Goal: Check status

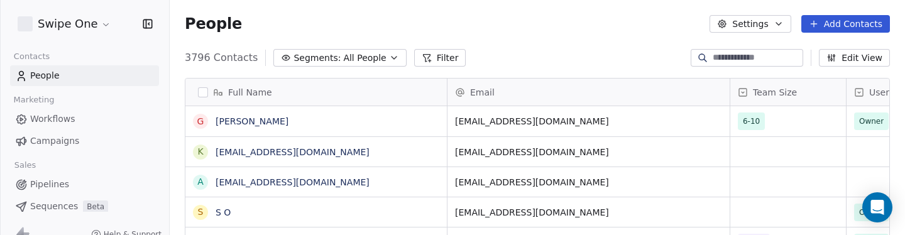
scroll to position [207, 736]
click at [80, 144] on link "Campaigns" at bounding box center [84, 141] width 149 height 21
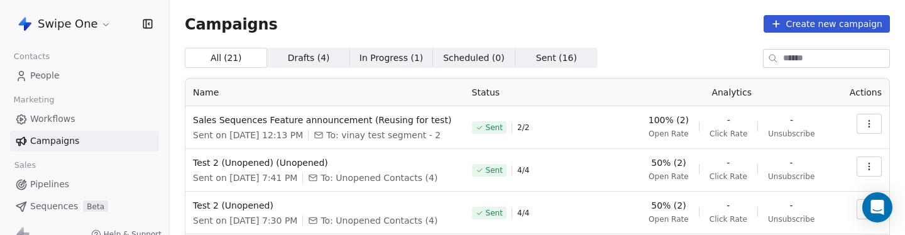
click at [617, 189] on td "Sent 4 / 4" at bounding box center [543, 170] width 157 height 43
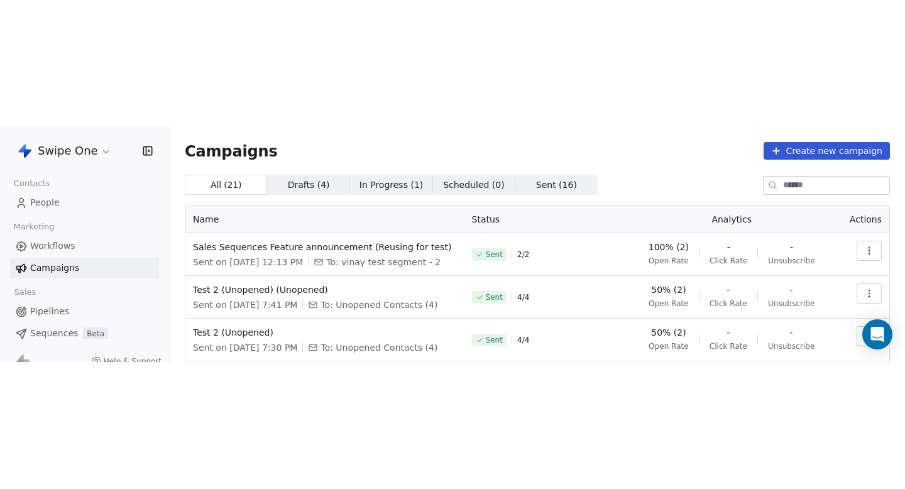
scroll to position [36, 0]
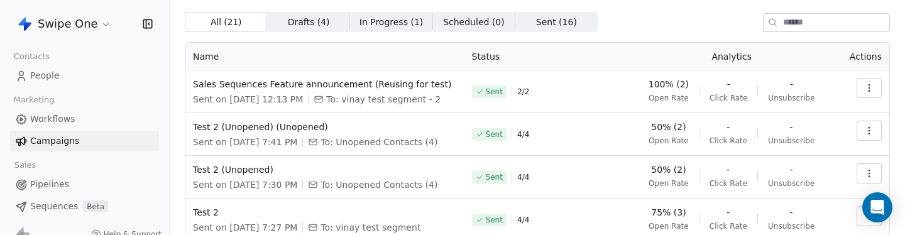
click at [865, 131] on icon "button" at bounding box center [869, 131] width 10 height 10
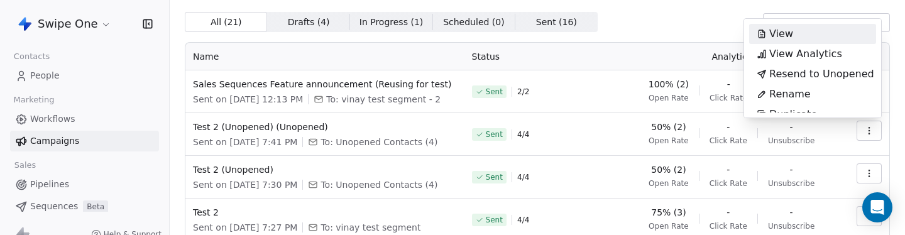
click at [628, 130] on html "Swipe One Contacts People Marketing Workflows Campaigns Sales Pipelines Sequenc…" at bounding box center [452, 117] width 905 height 235
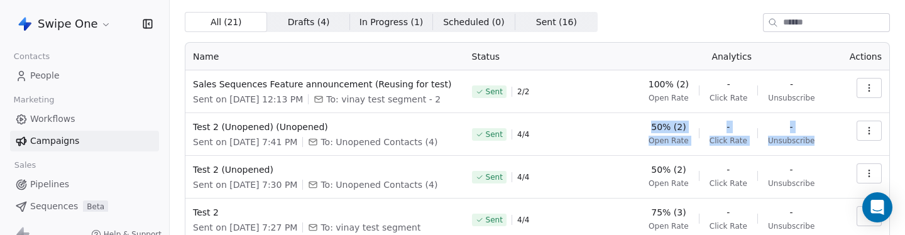
drag, startPoint x: 649, startPoint y: 124, endPoint x: 810, endPoint y: 146, distance: 162.4
click at [810, 146] on td "50% (2) Open Rate - Click Rate - Unsubscribe" at bounding box center [732, 134] width 221 height 43
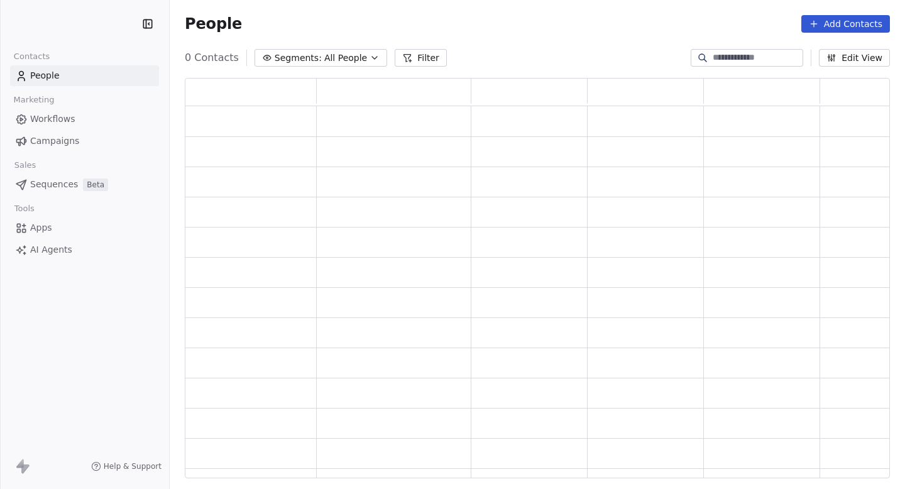
scroll to position [400, 705]
